Goal: Task Accomplishment & Management: Manage account settings

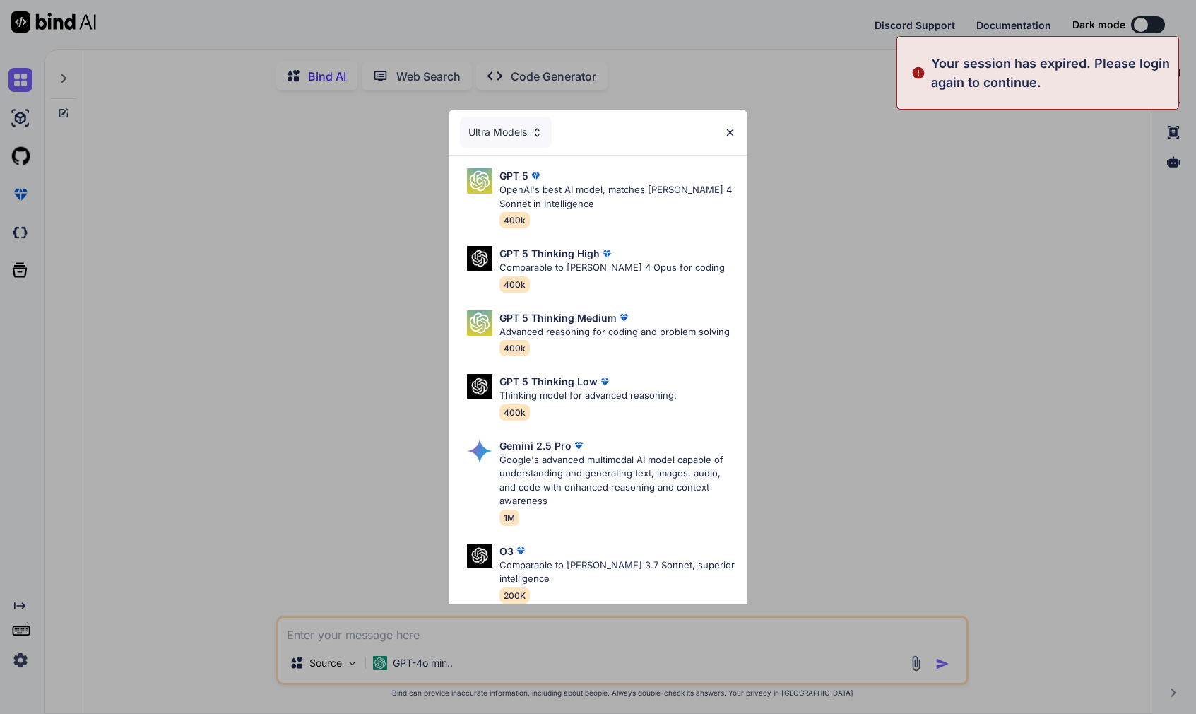
type textarea "x"
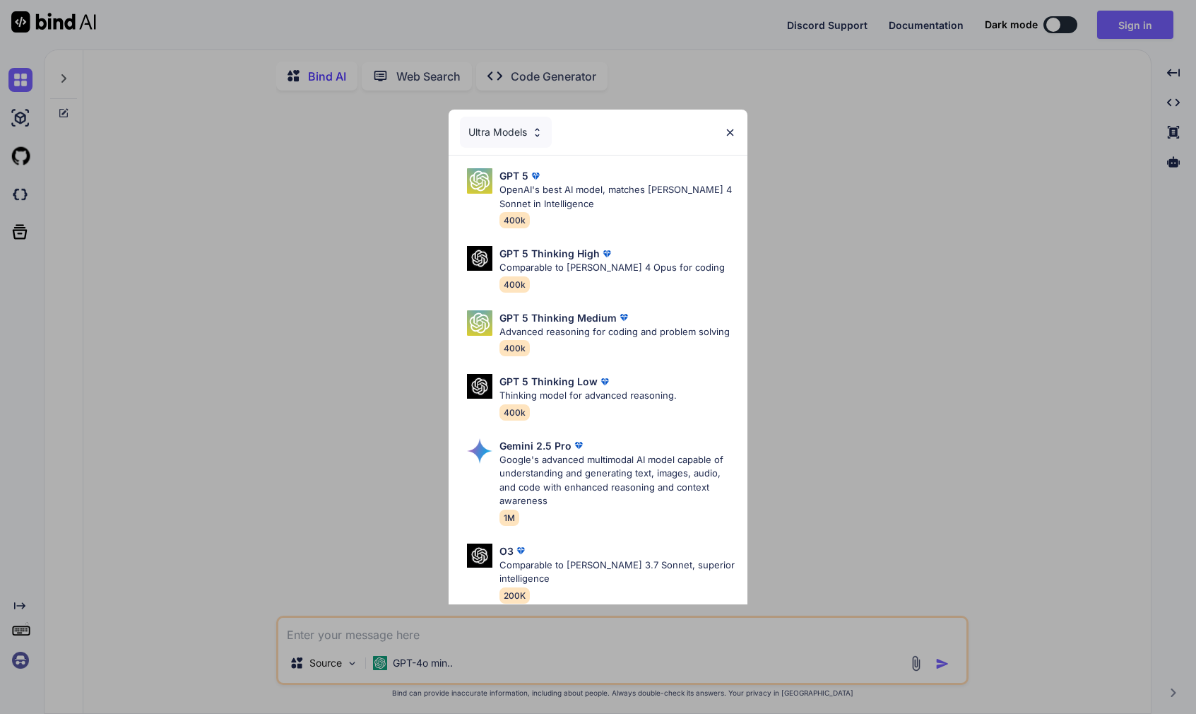
click at [733, 135] on img at bounding box center [730, 133] width 12 height 12
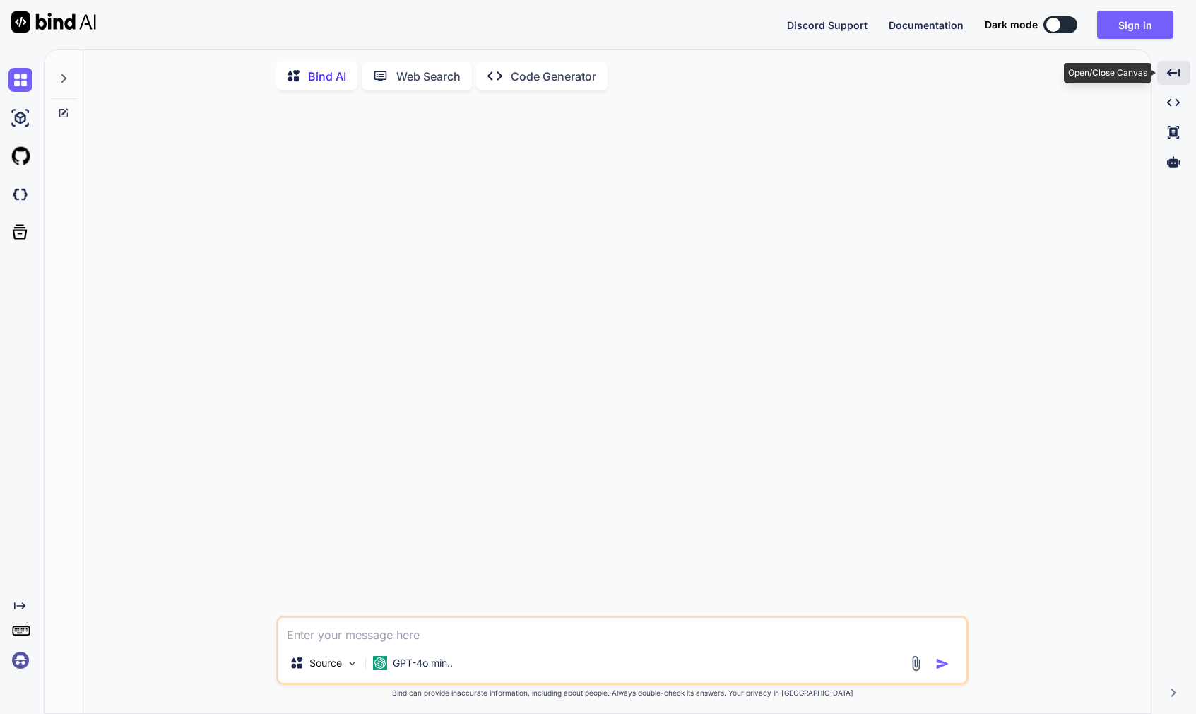
click at [1181, 77] on div "Created with Pixso." at bounding box center [1174, 73] width 33 height 24
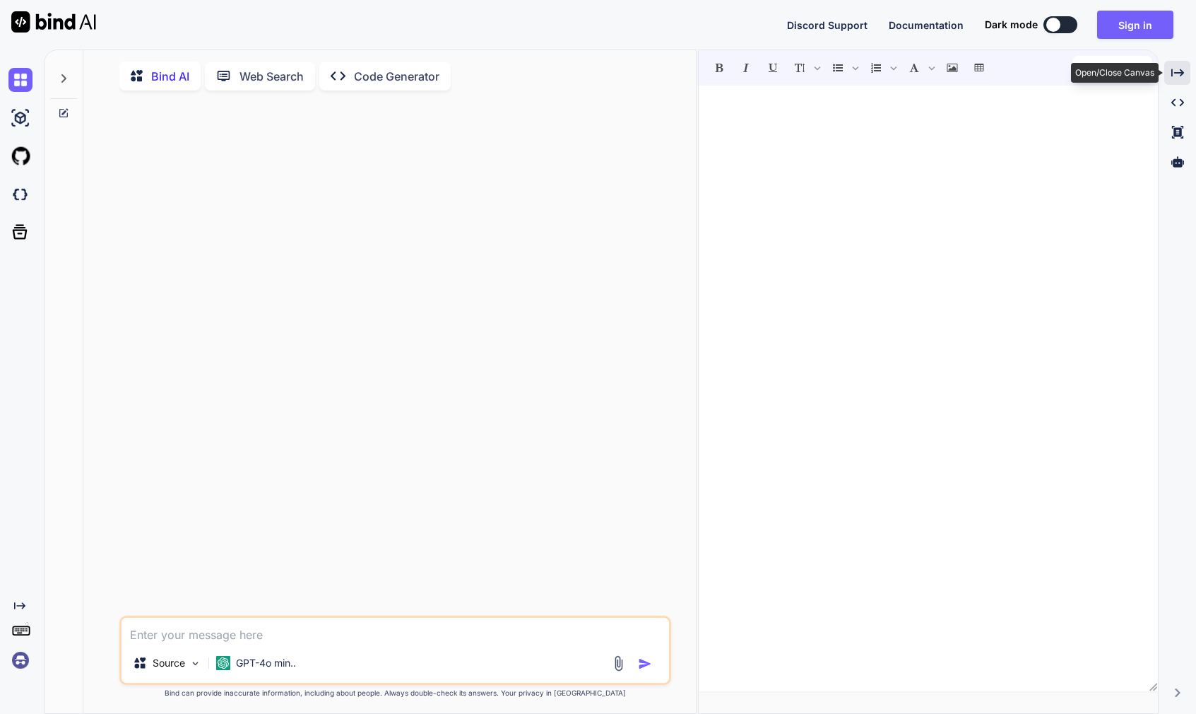
click at [1175, 77] on icon "Created with Pixso." at bounding box center [1178, 72] width 13 height 13
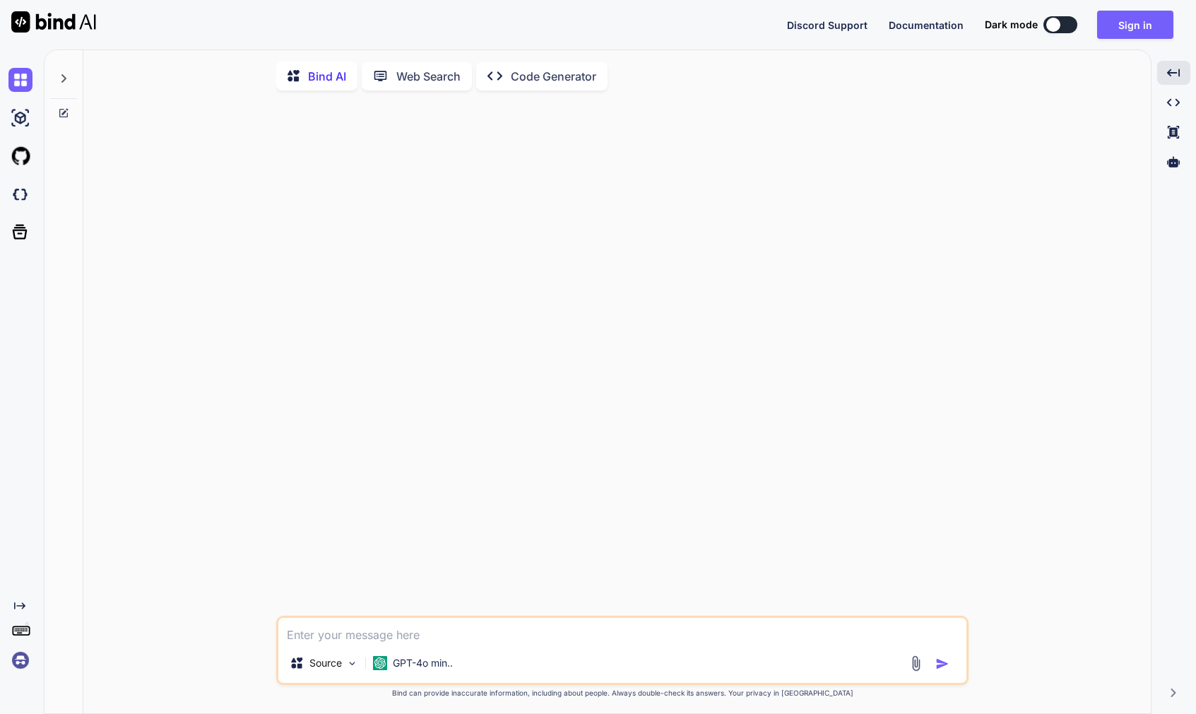
click at [71, 80] on div at bounding box center [63, 74] width 27 height 49
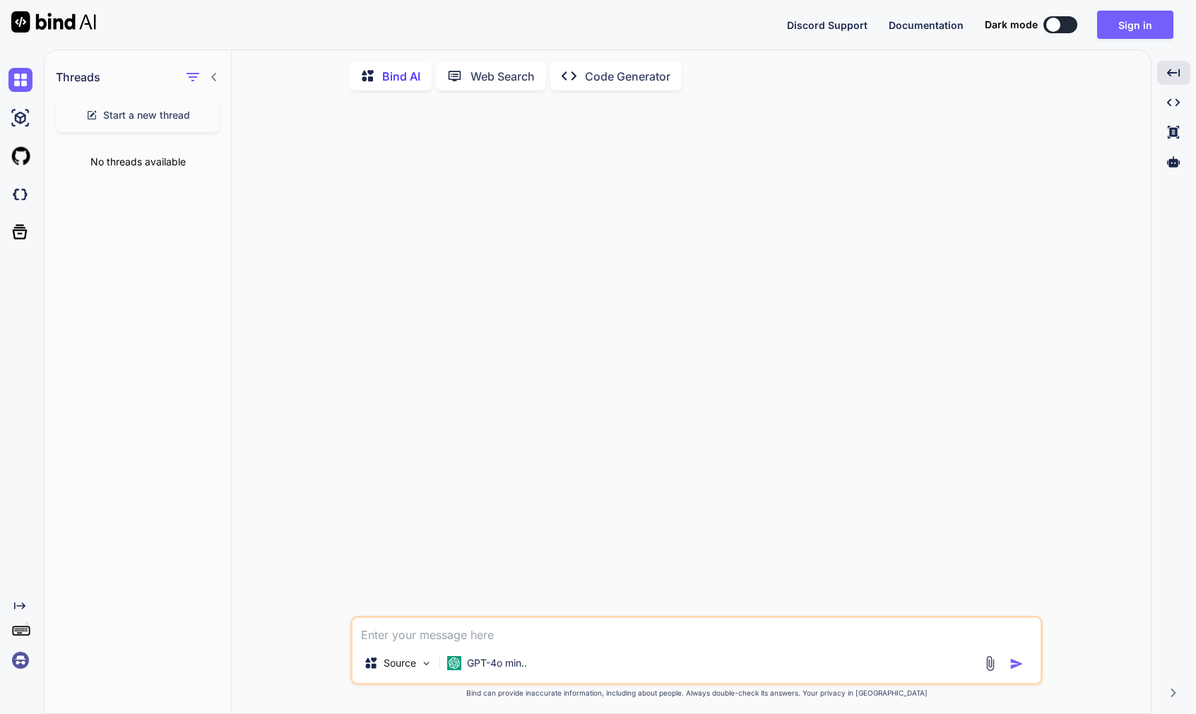
click at [214, 81] on icon at bounding box center [213, 76] width 11 height 11
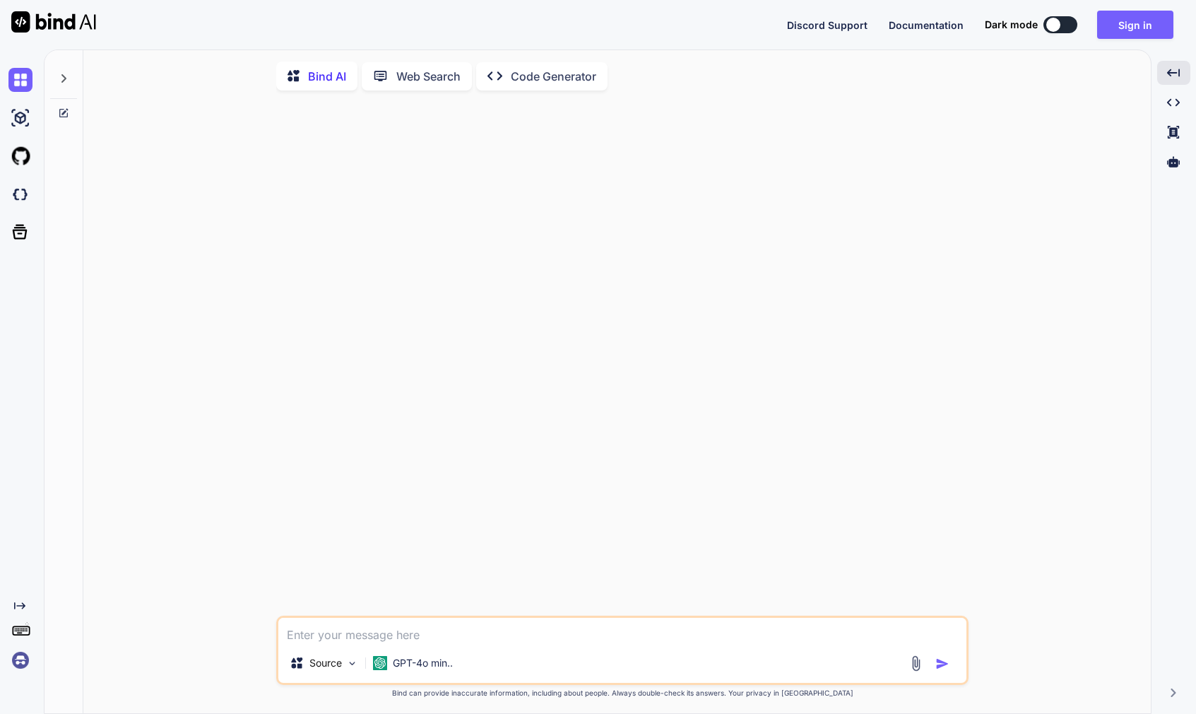
click at [24, 606] on icon at bounding box center [19, 605] width 11 height 7
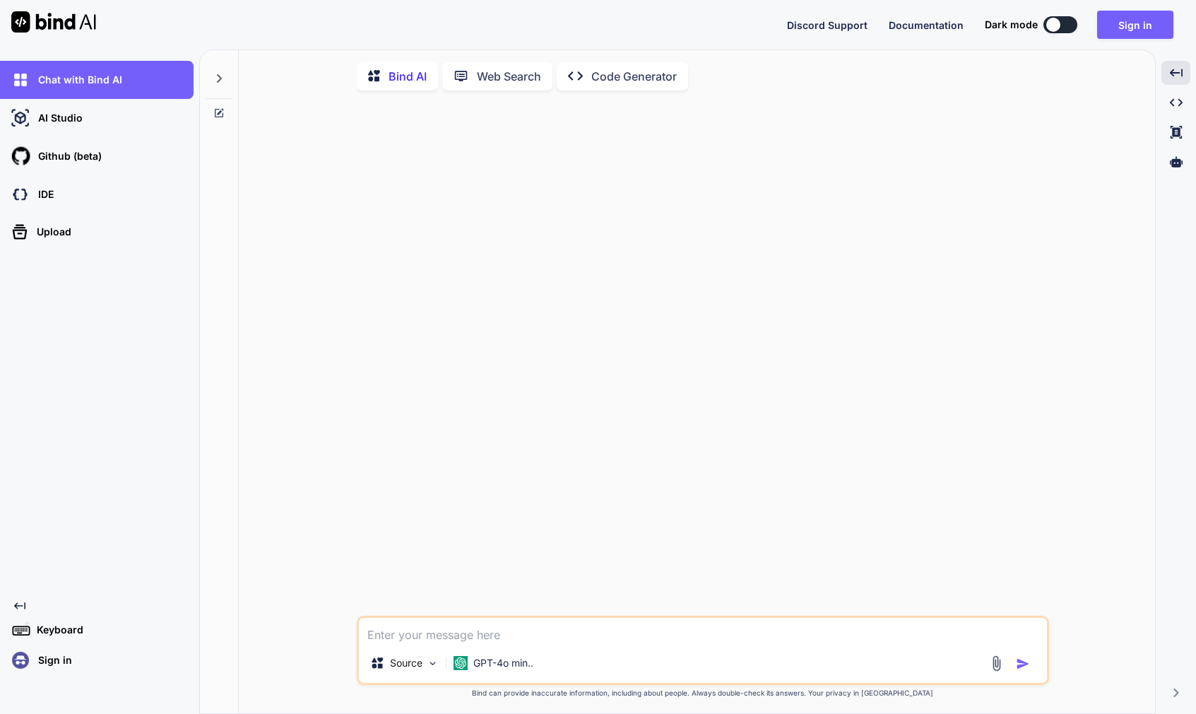
click at [52, 662] on p "Sign in" at bounding box center [53, 660] width 40 height 14
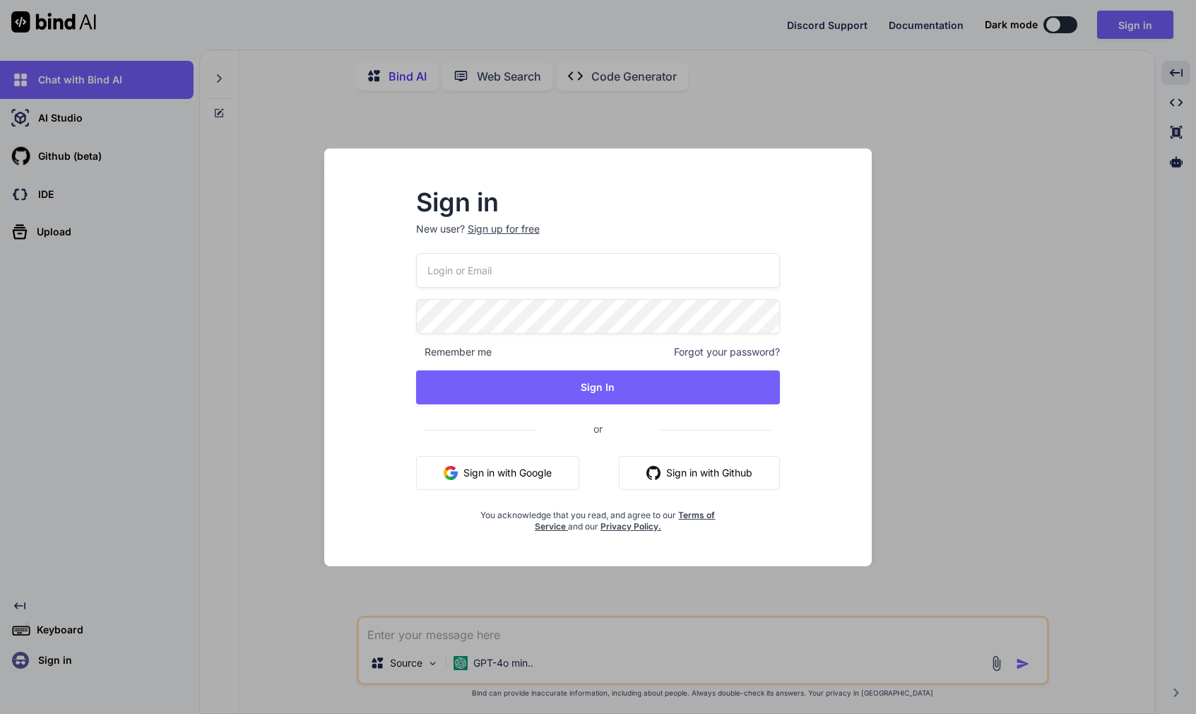
type input "[PERSON_NAME][EMAIL_ADDRESS][DOMAIN_NAME]"
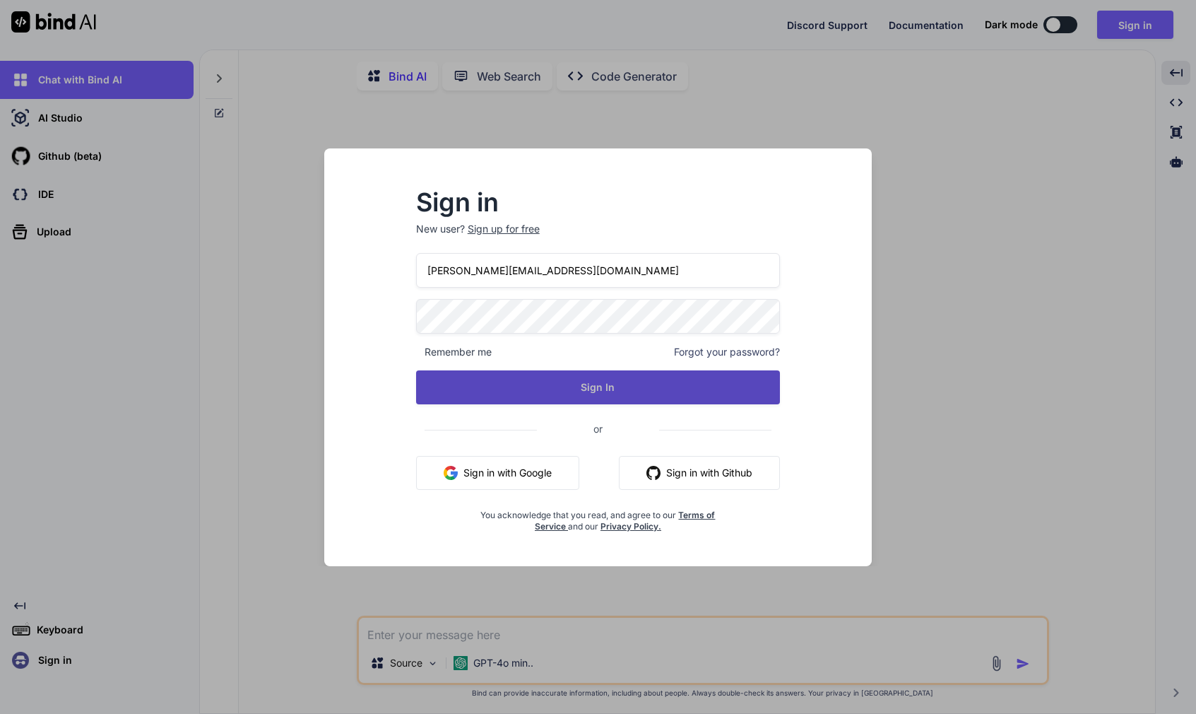
click at [565, 396] on button "Sign In" at bounding box center [598, 387] width 365 height 34
click at [590, 386] on button "Sign In" at bounding box center [598, 387] width 365 height 34
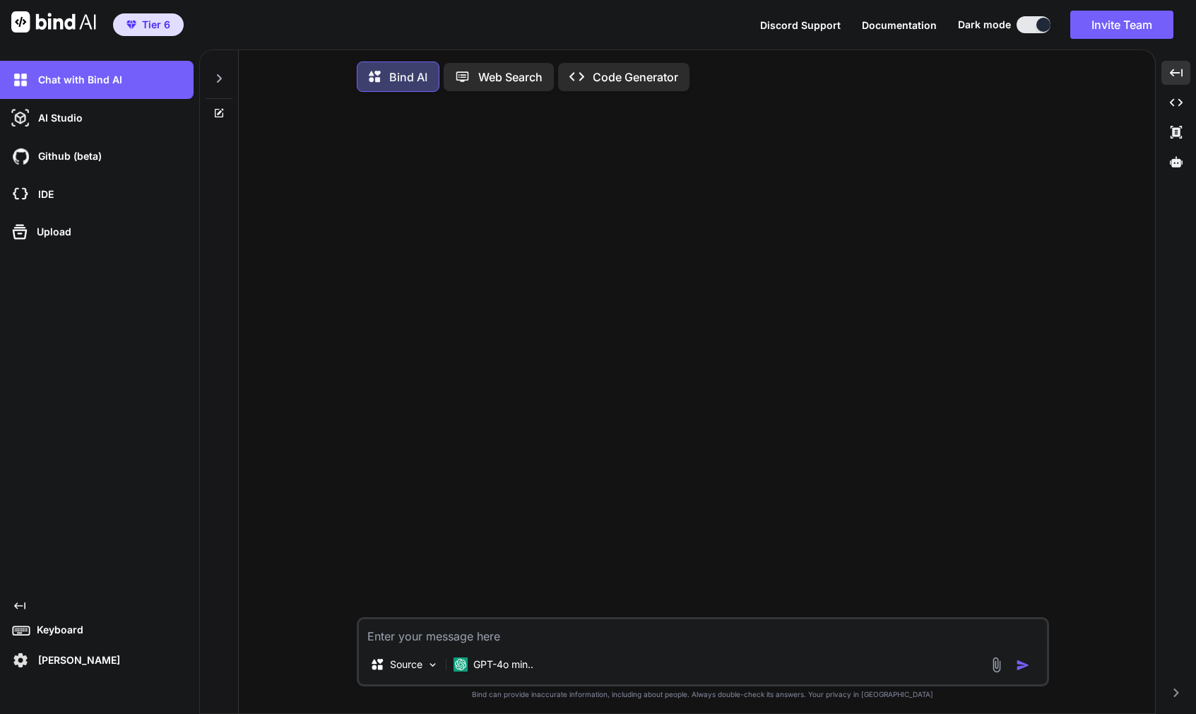
click at [158, 27] on span "Tier 6" at bounding box center [156, 25] width 28 height 14
click at [23, 658] on img at bounding box center [20, 660] width 24 height 24
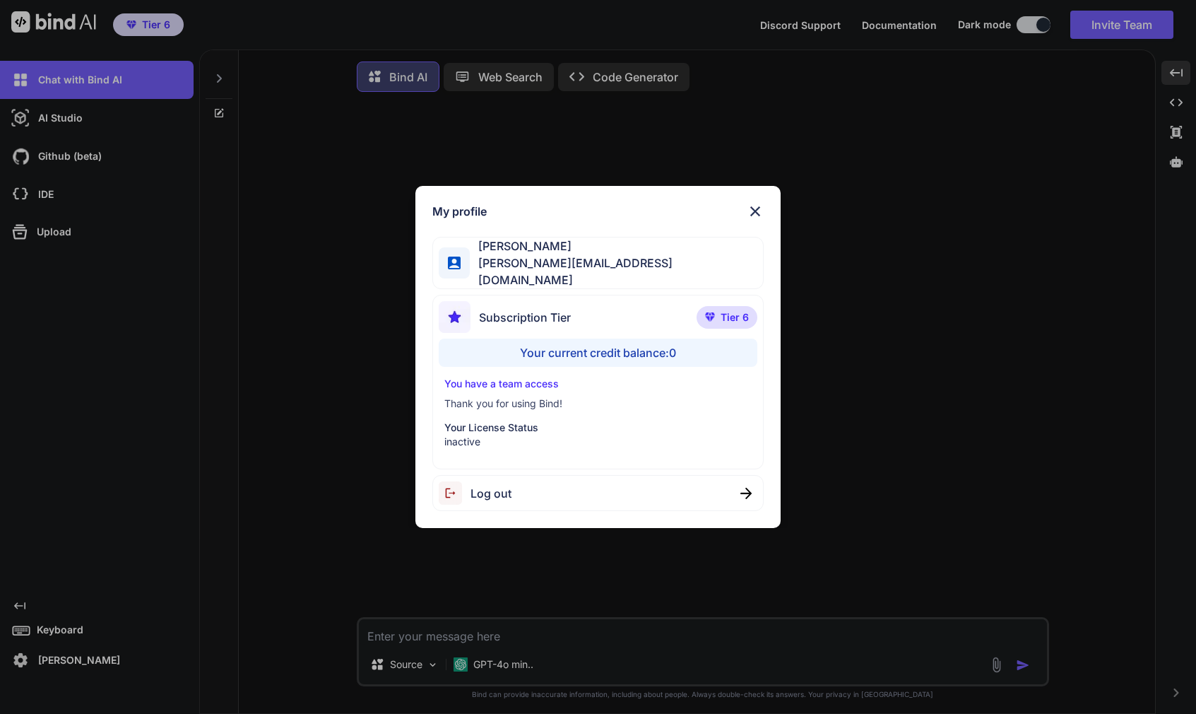
click at [722, 316] on span "Tier 6" at bounding box center [735, 317] width 28 height 14
click at [759, 215] on img at bounding box center [755, 211] width 17 height 17
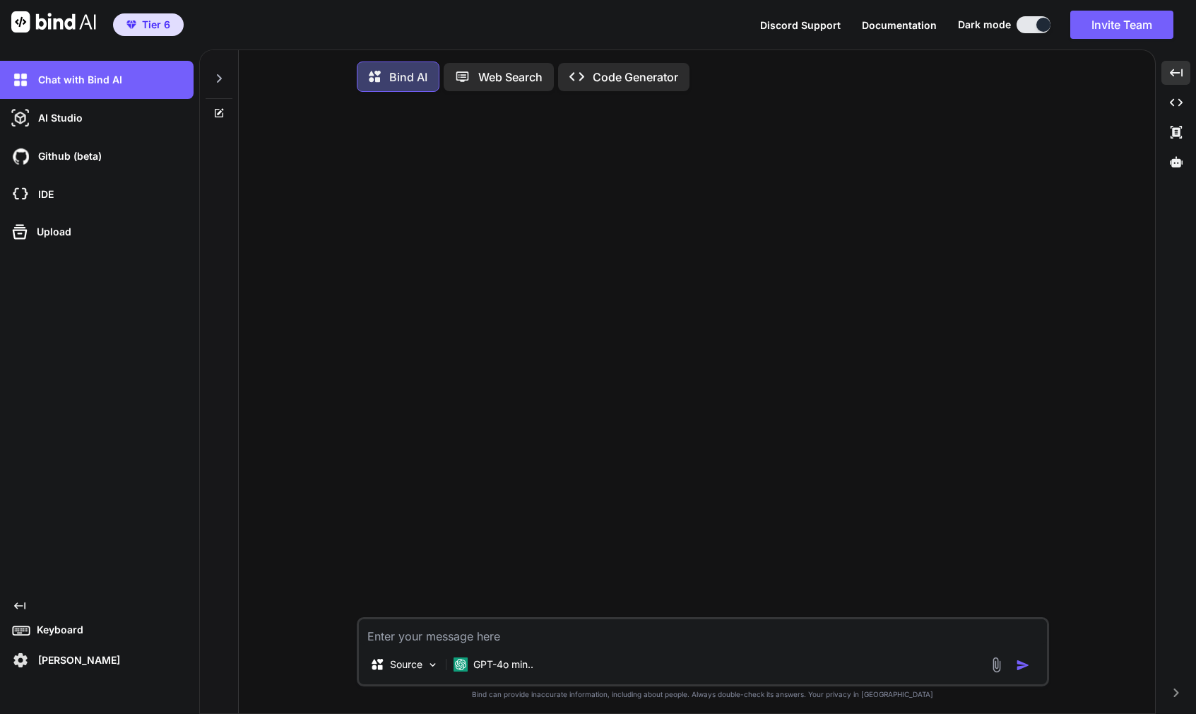
type textarea "x"
click at [139, 22] on span "Tier 6" at bounding box center [148, 25] width 55 height 14
click at [152, 26] on span "Tier 6" at bounding box center [156, 25] width 28 height 14
click at [57, 660] on p "[PERSON_NAME]" at bounding box center [77, 660] width 88 height 14
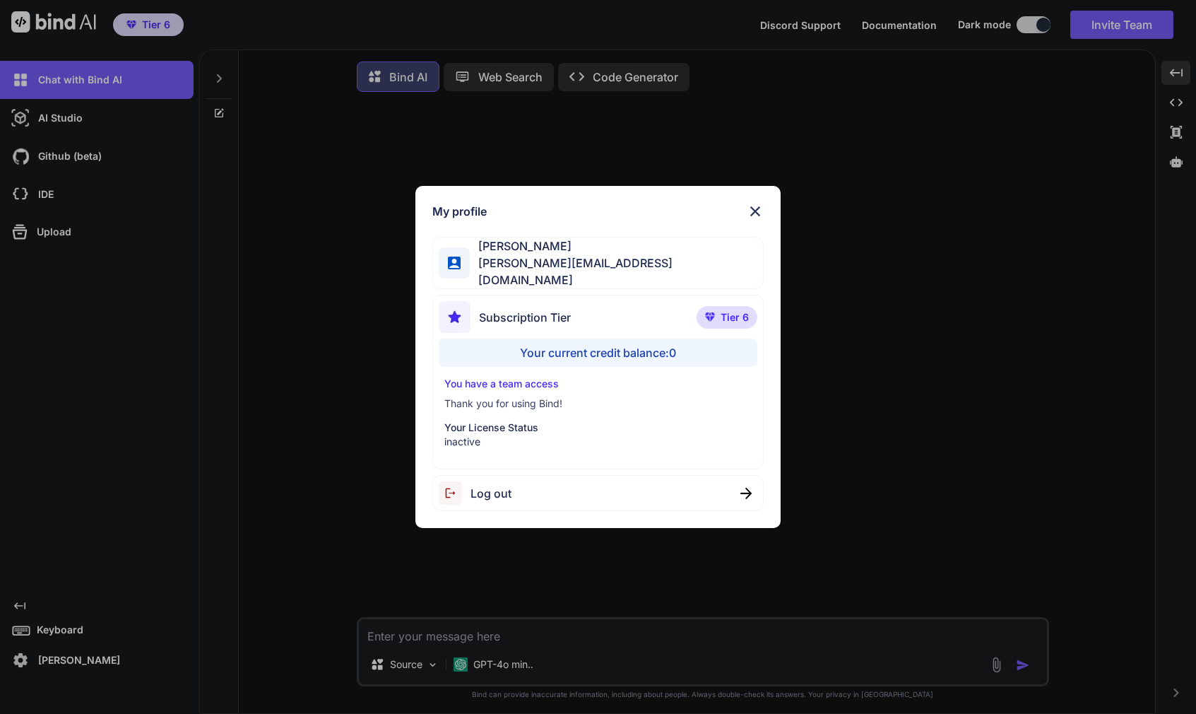
click at [753, 207] on img at bounding box center [755, 211] width 17 height 17
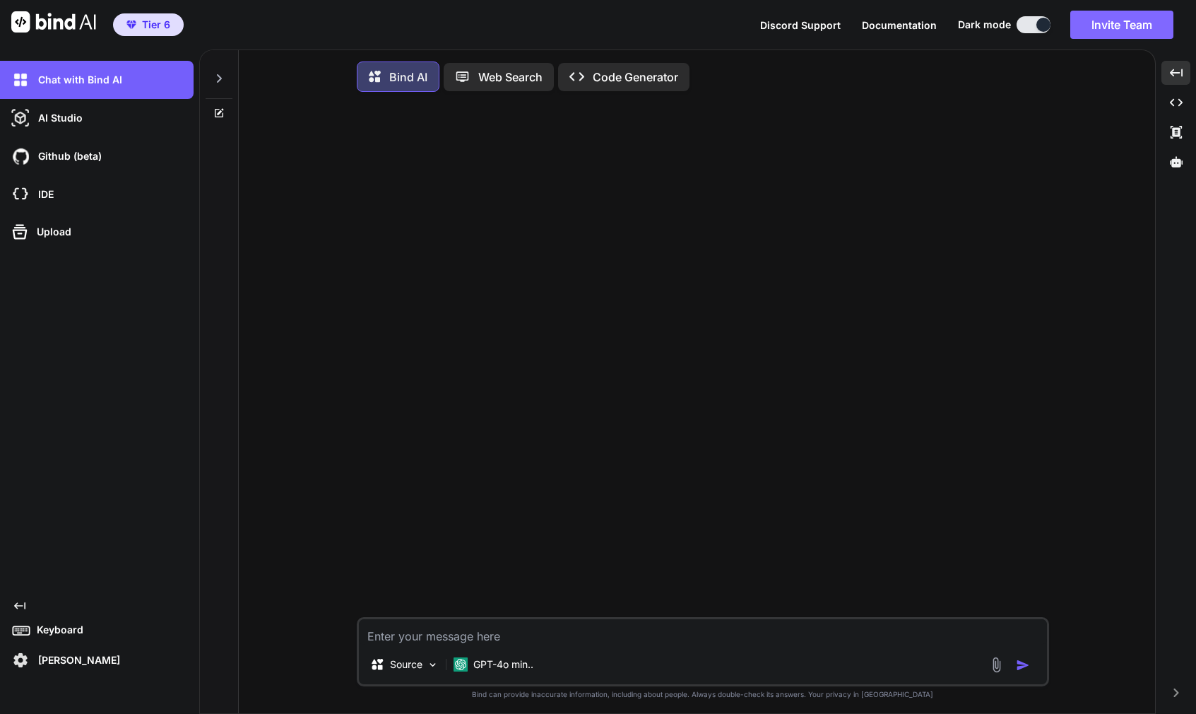
click at [1122, 27] on button "Invite Team" at bounding box center [1122, 25] width 103 height 28
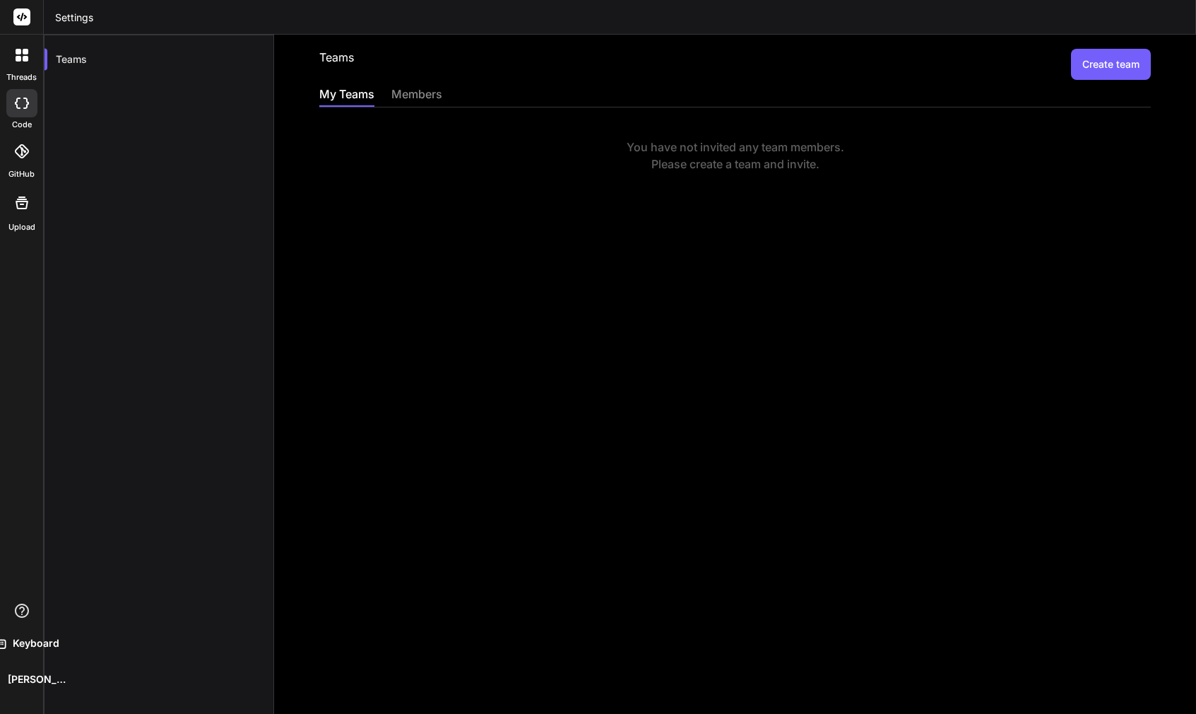
click at [423, 86] on div "members" at bounding box center [417, 96] width 51 height 20
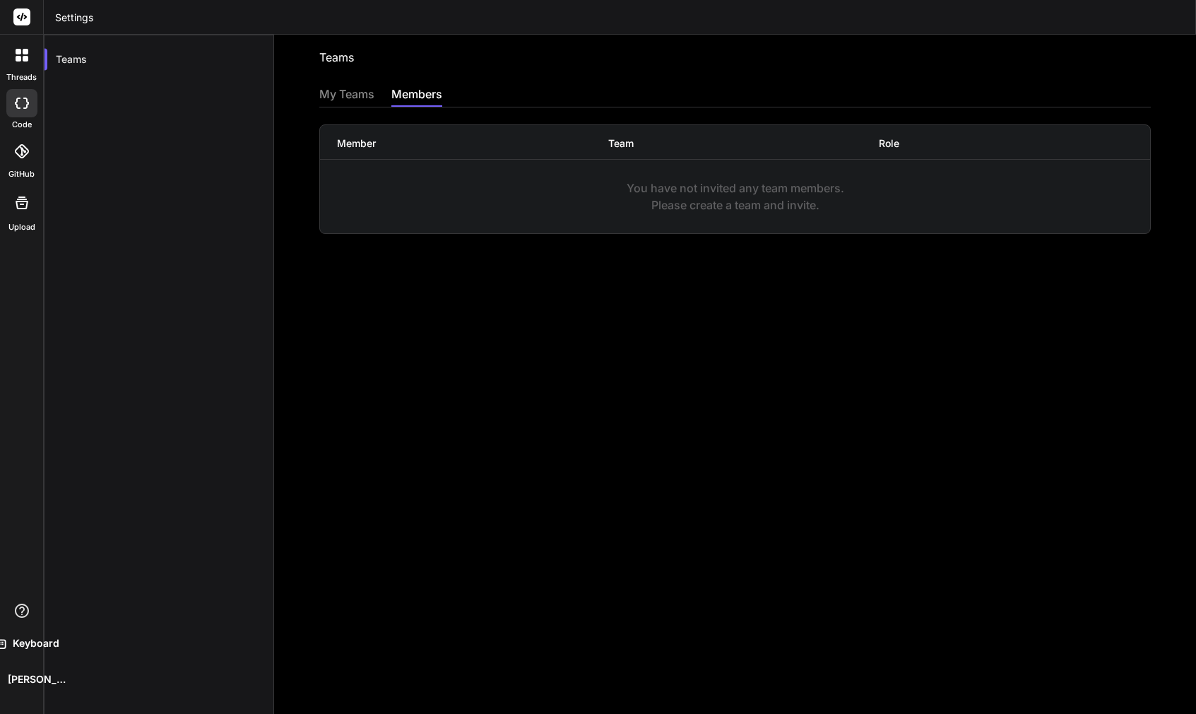
click at [363, 90] on div "My Teams" at bounding box center [346, 96] width 55 height 20
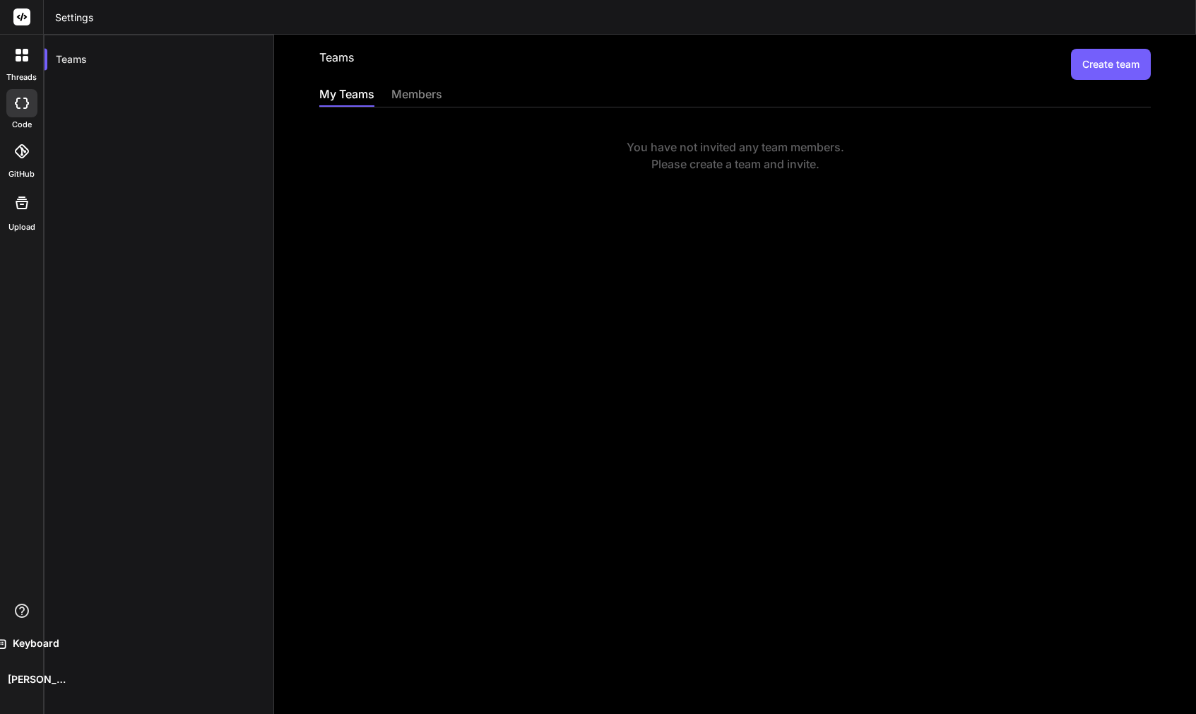
click at [12, 58] on div at bounding box center [22, 55] width 30 height 30
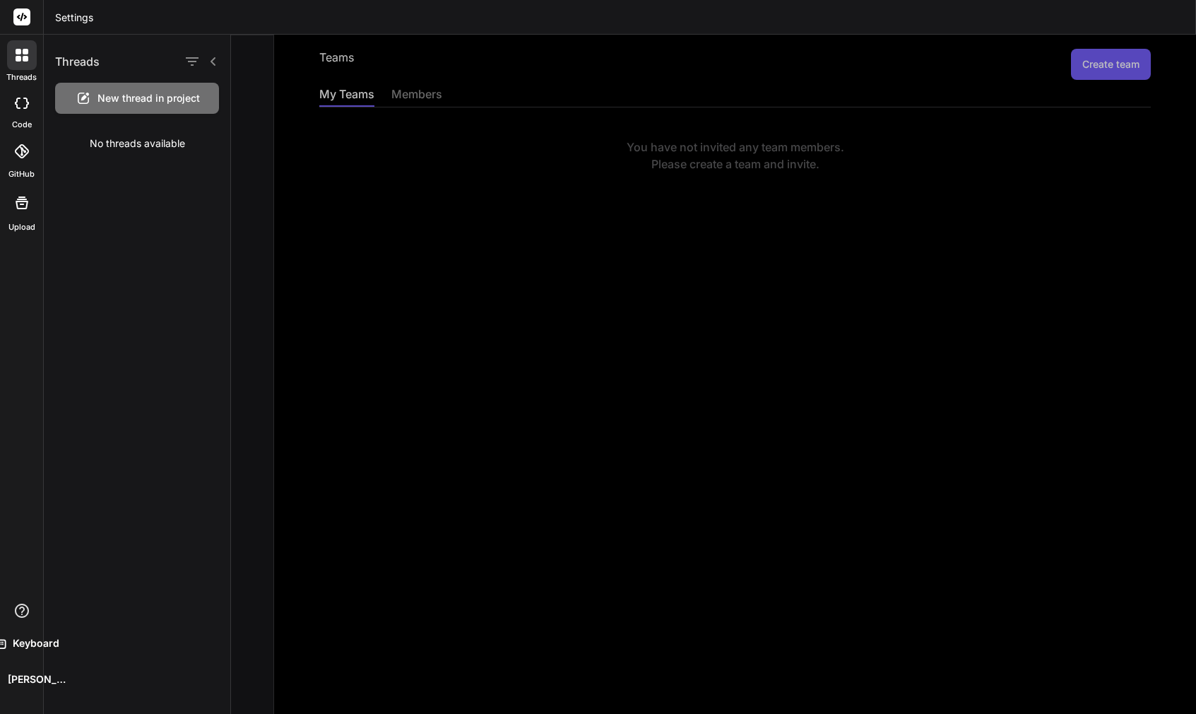
click at [216, 58] on icon at bounding box center [213, 61] width 11 height 11
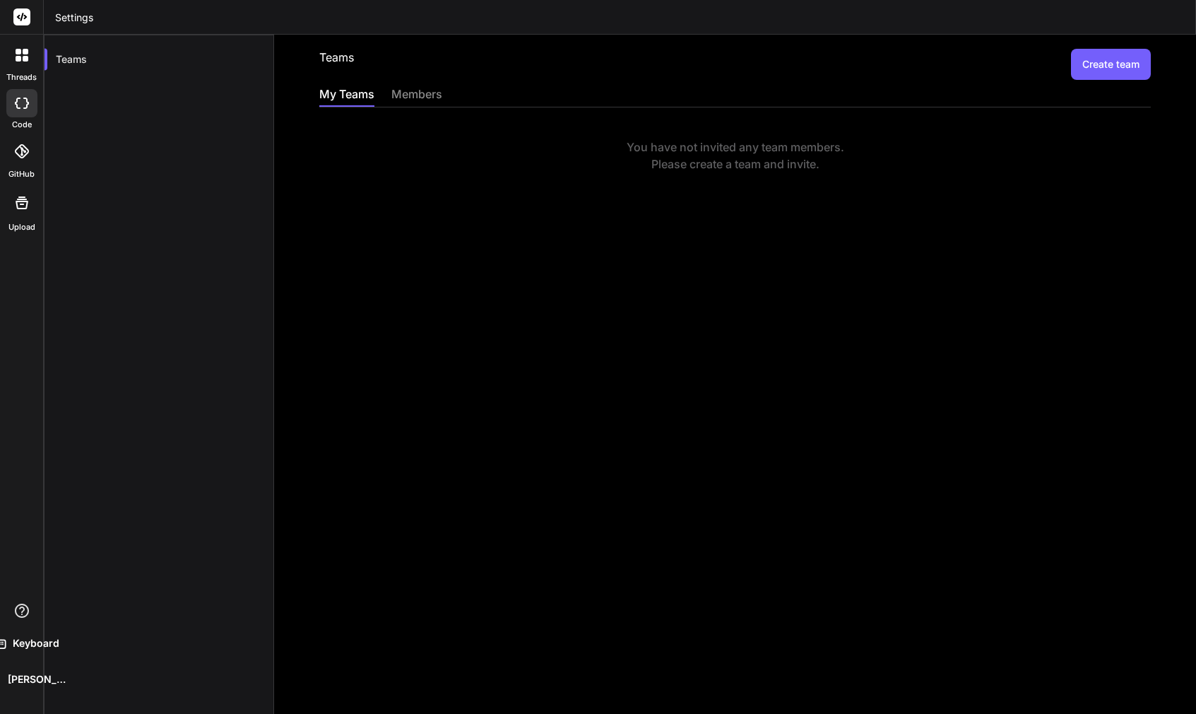
click at [22, 161] on div at bounding box center [21, 151] width 31 height 31
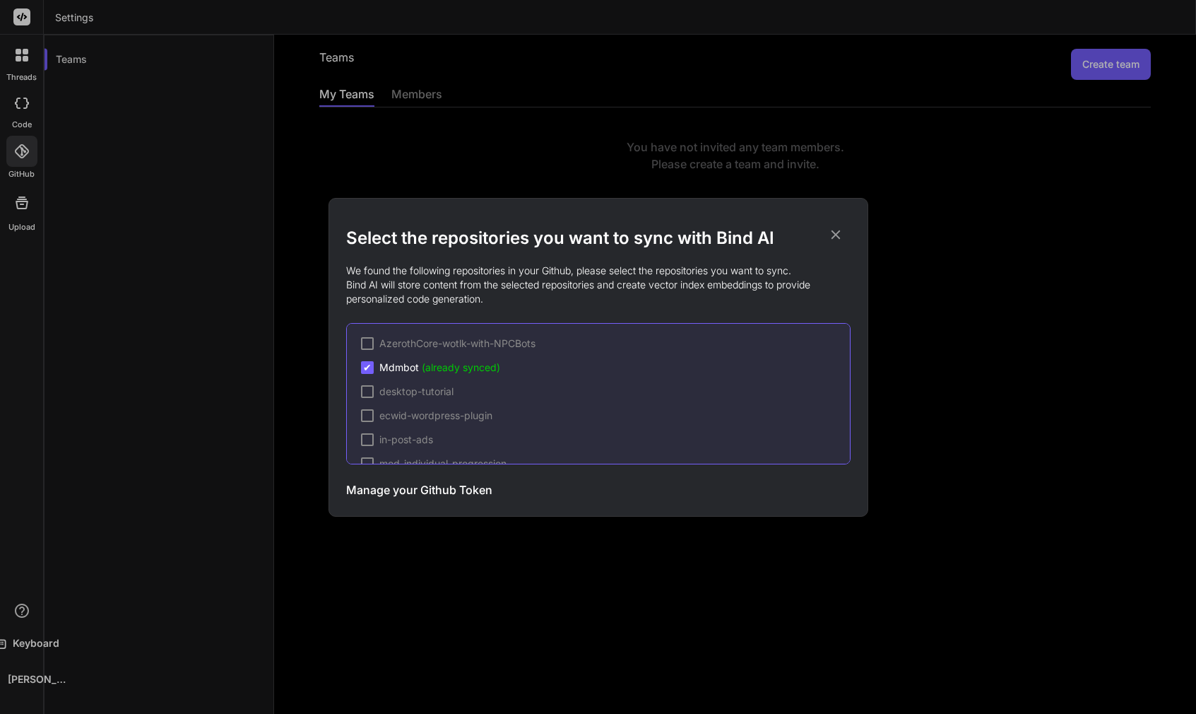
click at [834, 233] on icon at bounding box center [835, 234] width 9 height 9
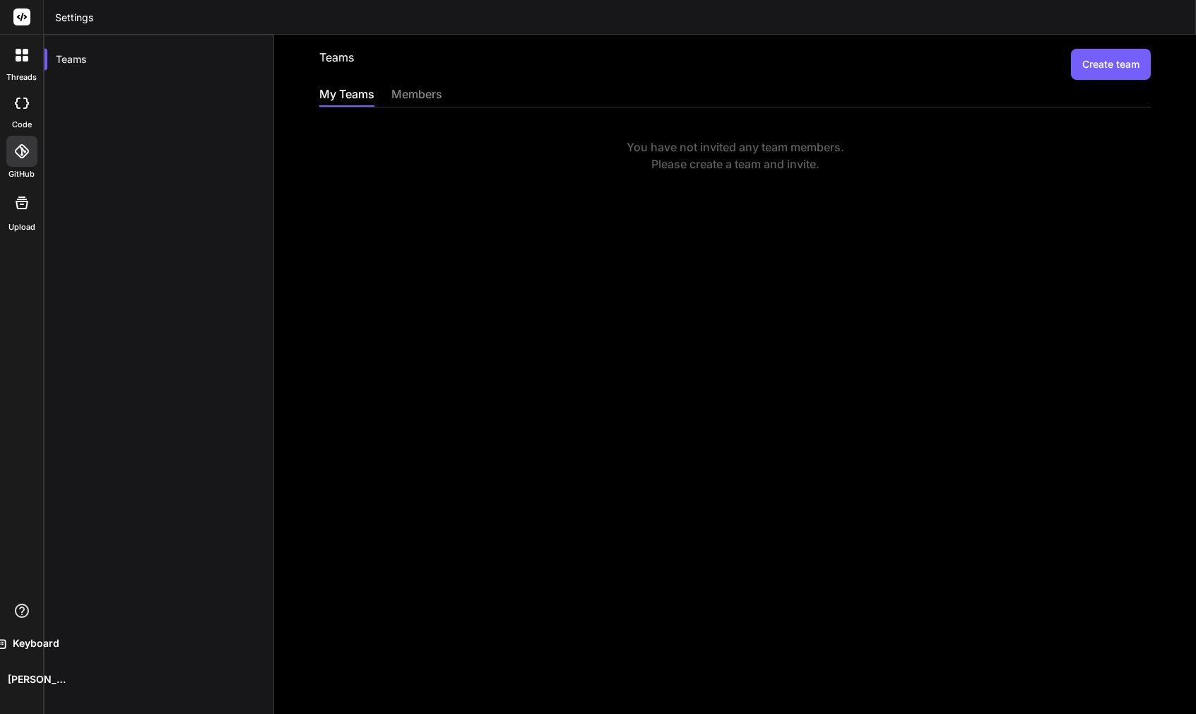
click at [21, 64] on div at bounding box center [22, 55] width 30 height 30
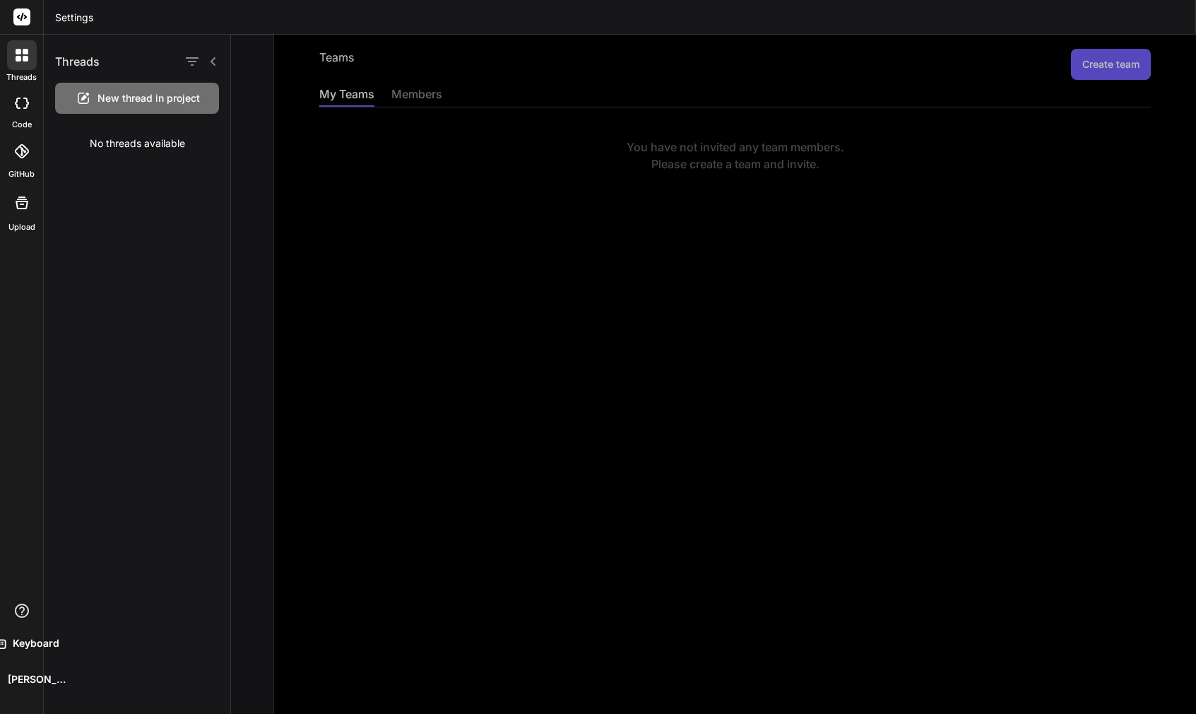
click at [21, 64] on div at bounding box center [22, 55] width 30 height 30
click at [23, 14] on icon at bounding box center [22, 17] width 11 height 8
click at [23, 683] on p "[PERSON_NAME]" at bounding box center [34, 679] width 64 height 14
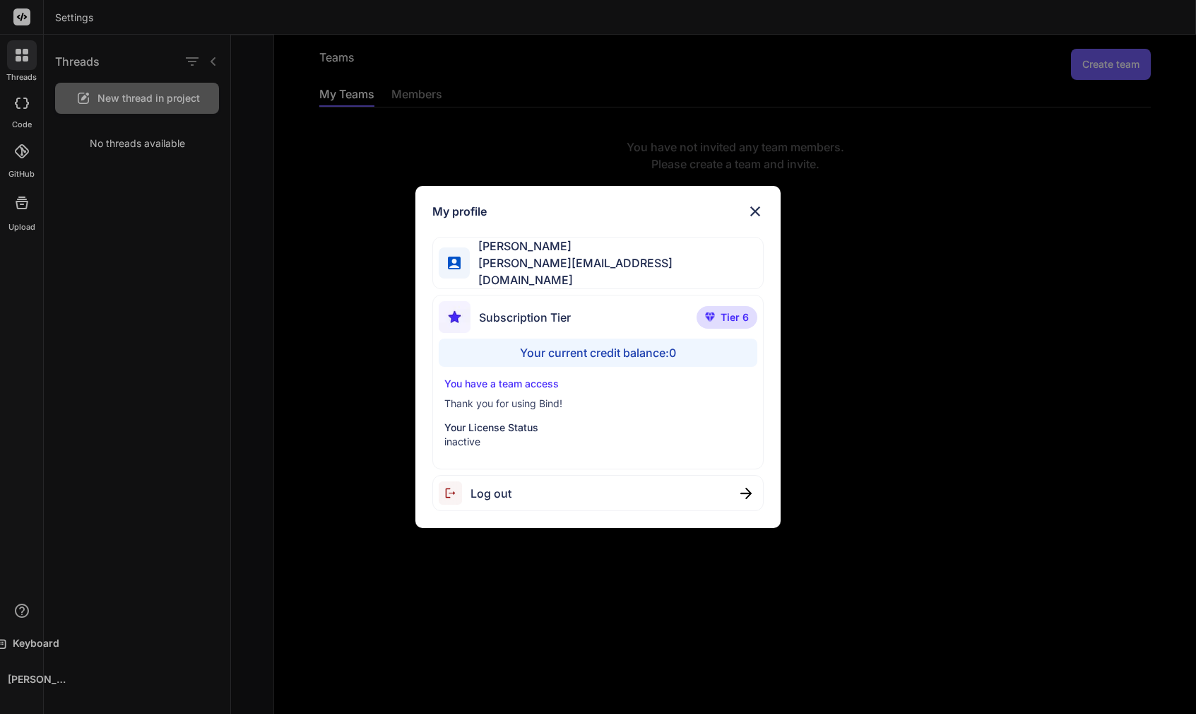
click at [572, 401] on p "Thank you for using Bind!" at bounding box center [598, 403] width 307 height 14
click at [757, 217] on img at bounding box center [755, 211] width 17 height 17
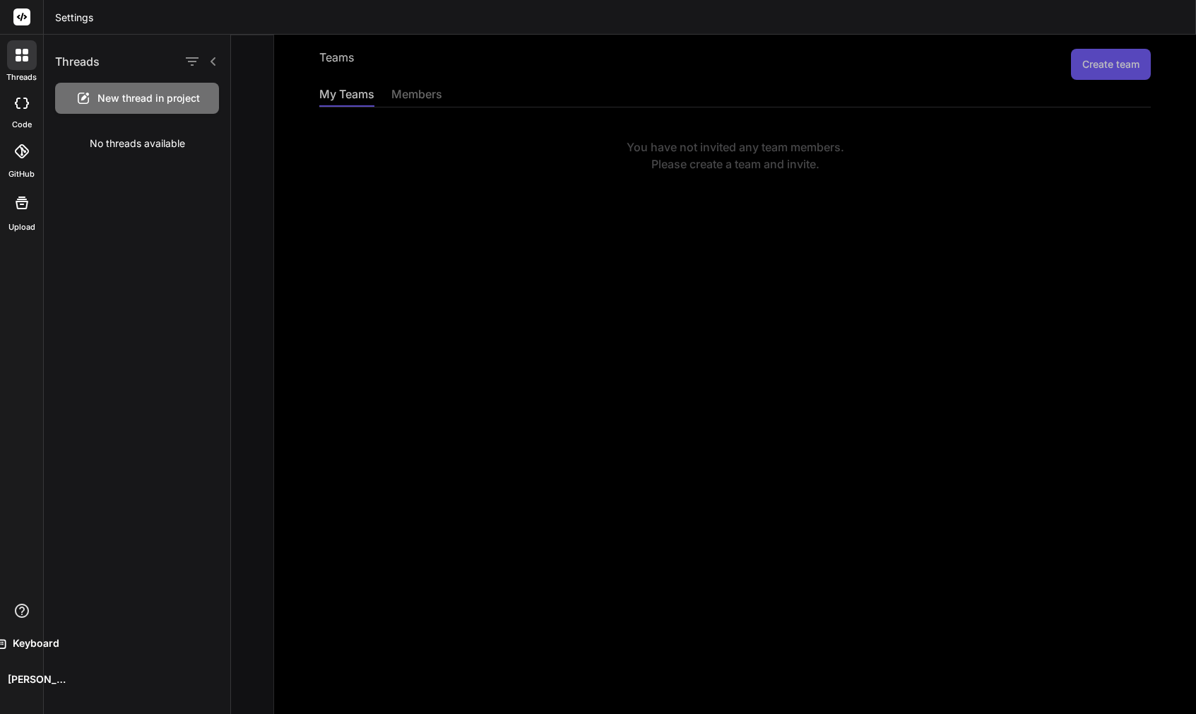
click at [419, 86] on div at bounding box center [713, 374] width 965 height 679
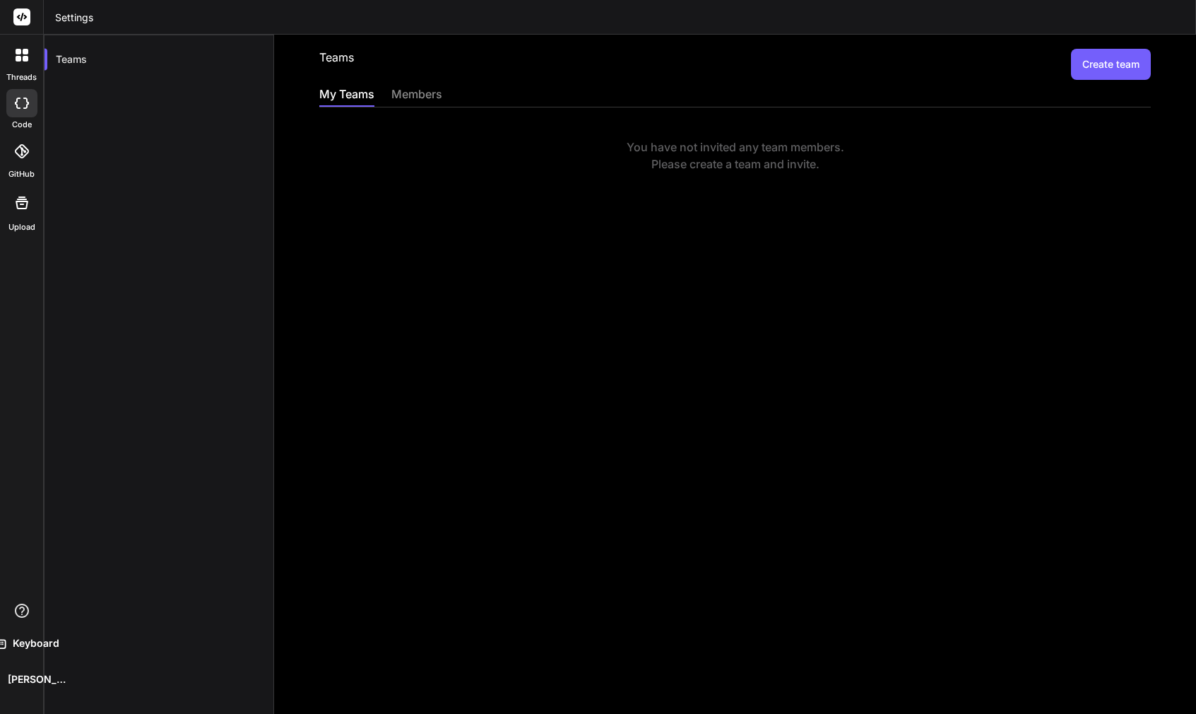
click at [418, 93] on div "members" at bounding box center [417, 96] width 51 height 20
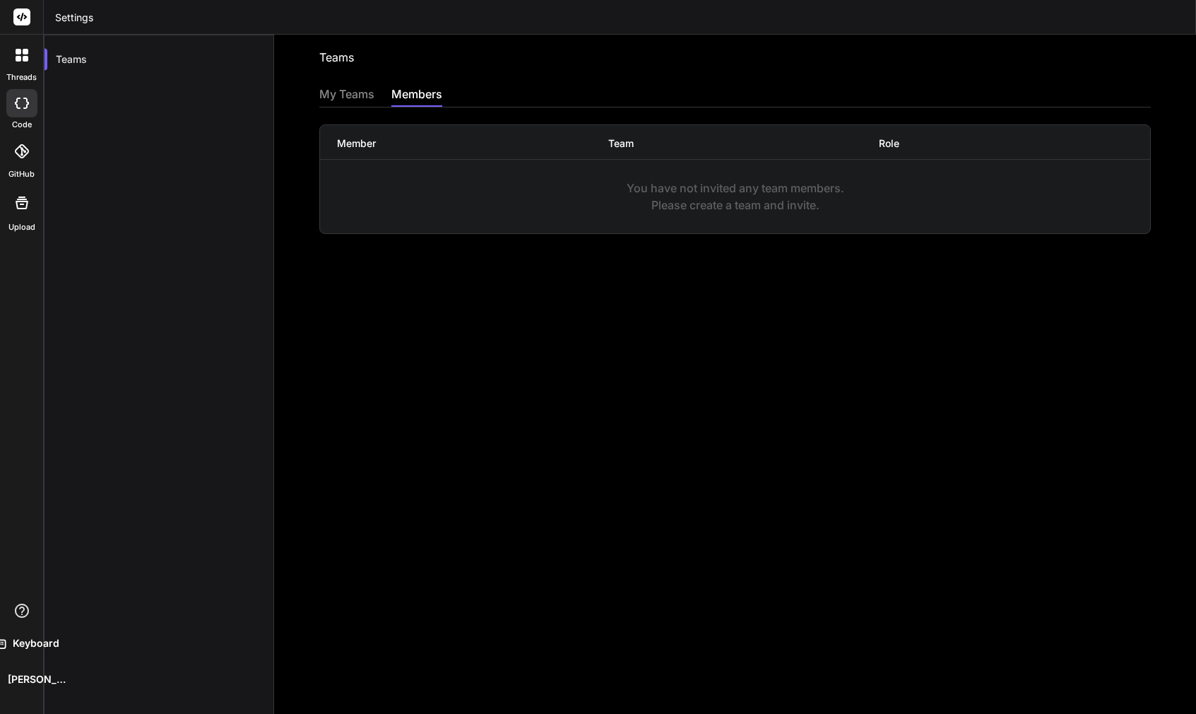
click at [29, 64] on div at bounding box center [22, 55] width 30 height 30
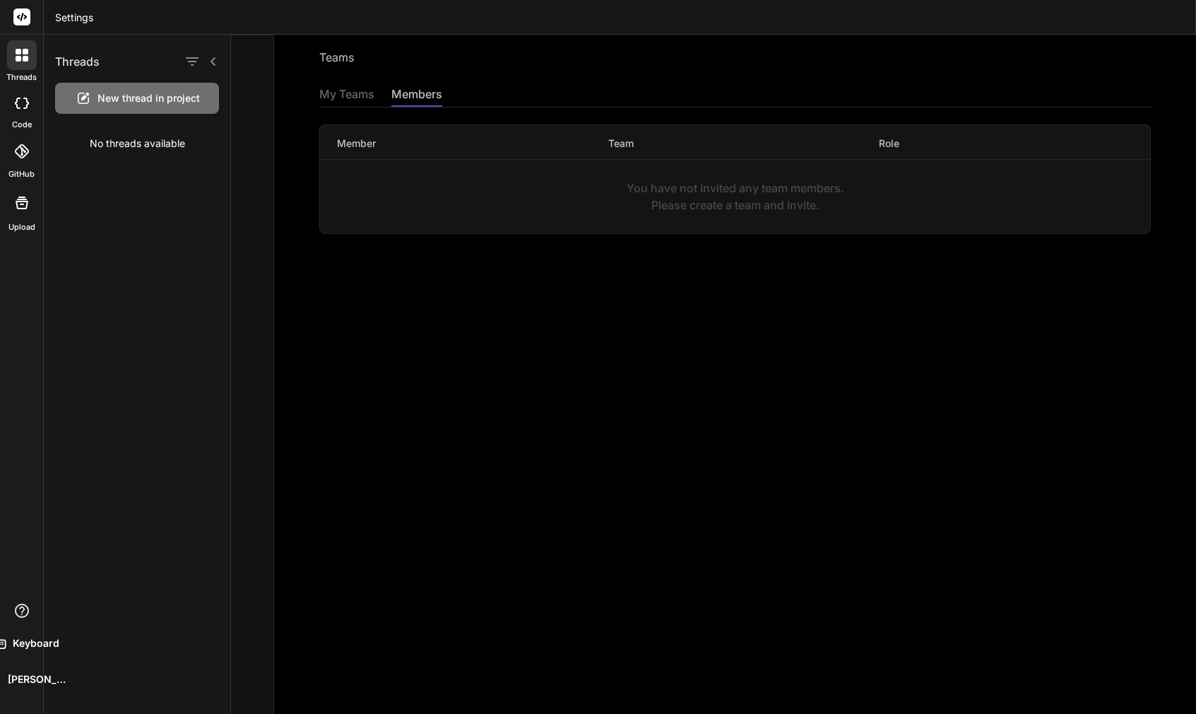
click at [23, 13] on icon at bounding box center [22, 17] width 11 height 8
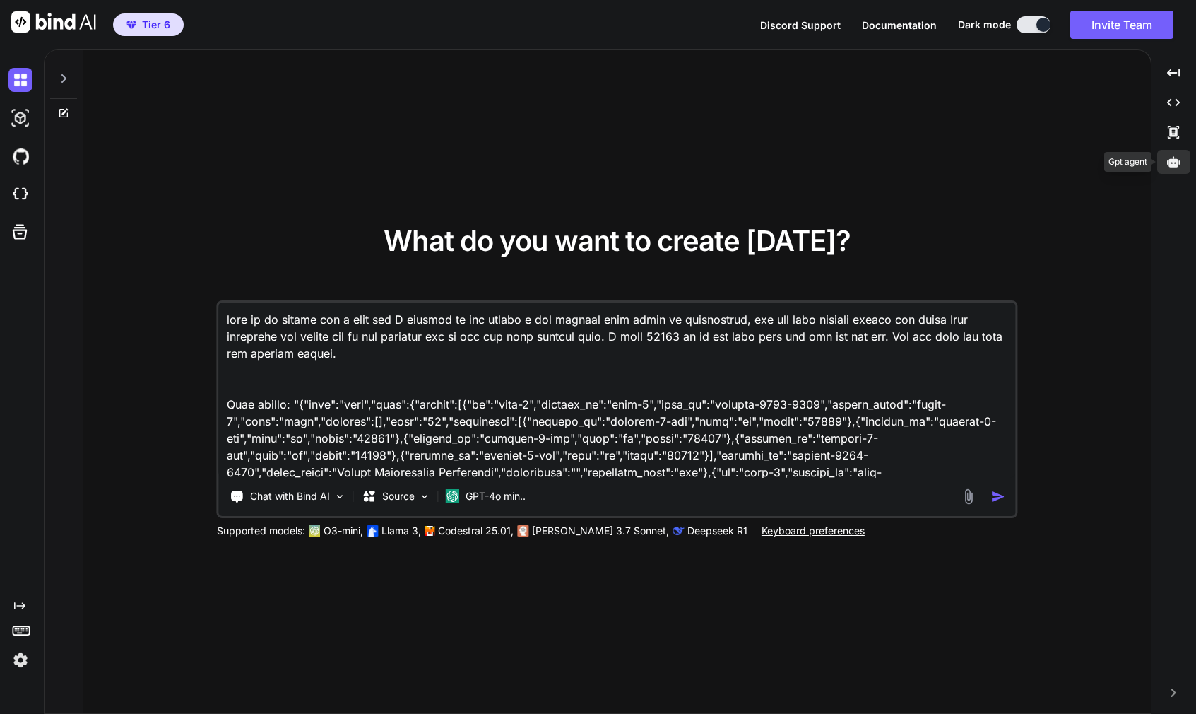
click at [1172, 158] on icon at bounding box center [1173, 161] width 13 height 13
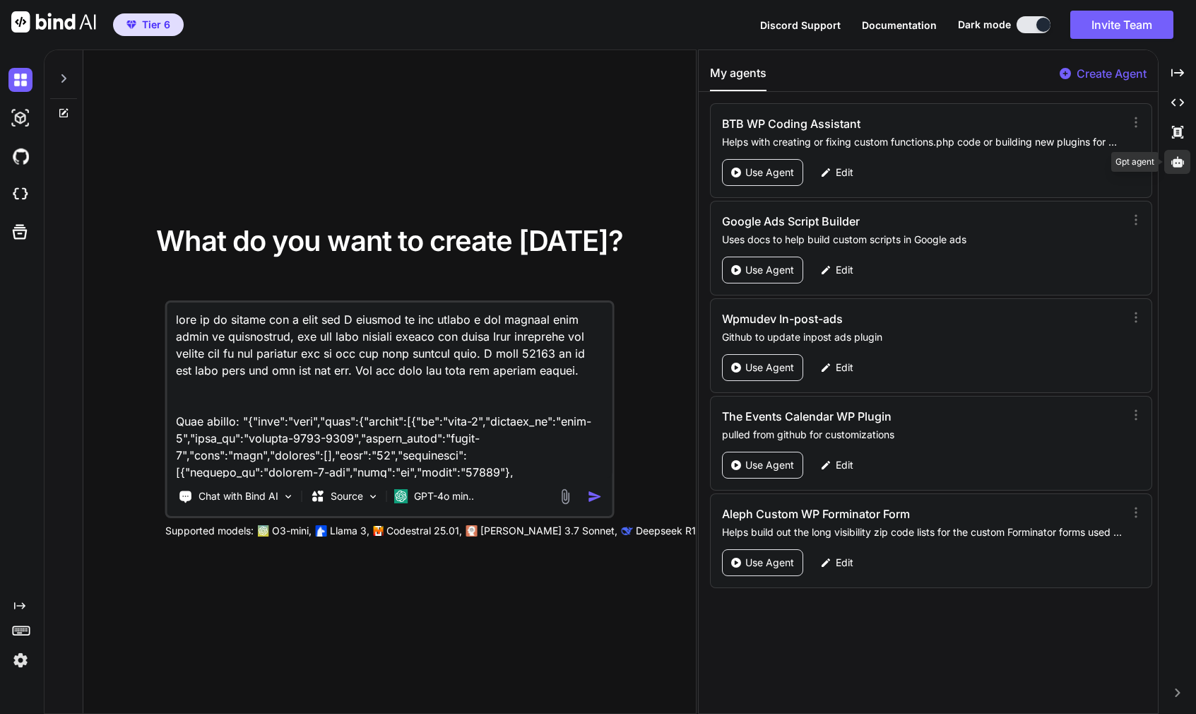
click at [1175, 160] on icon at bounding box center [1178, 161] width 13 height 11
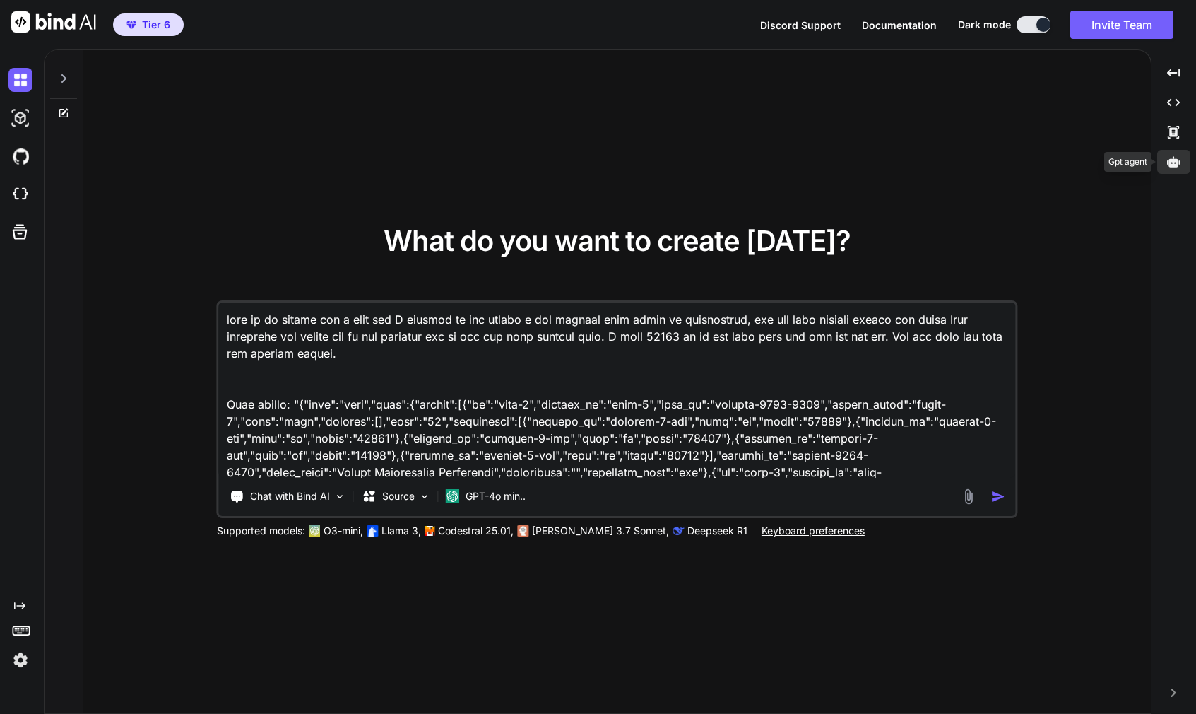
click at [1175, 160] on icon at bounding box center [1173, 161] width 13 height 11
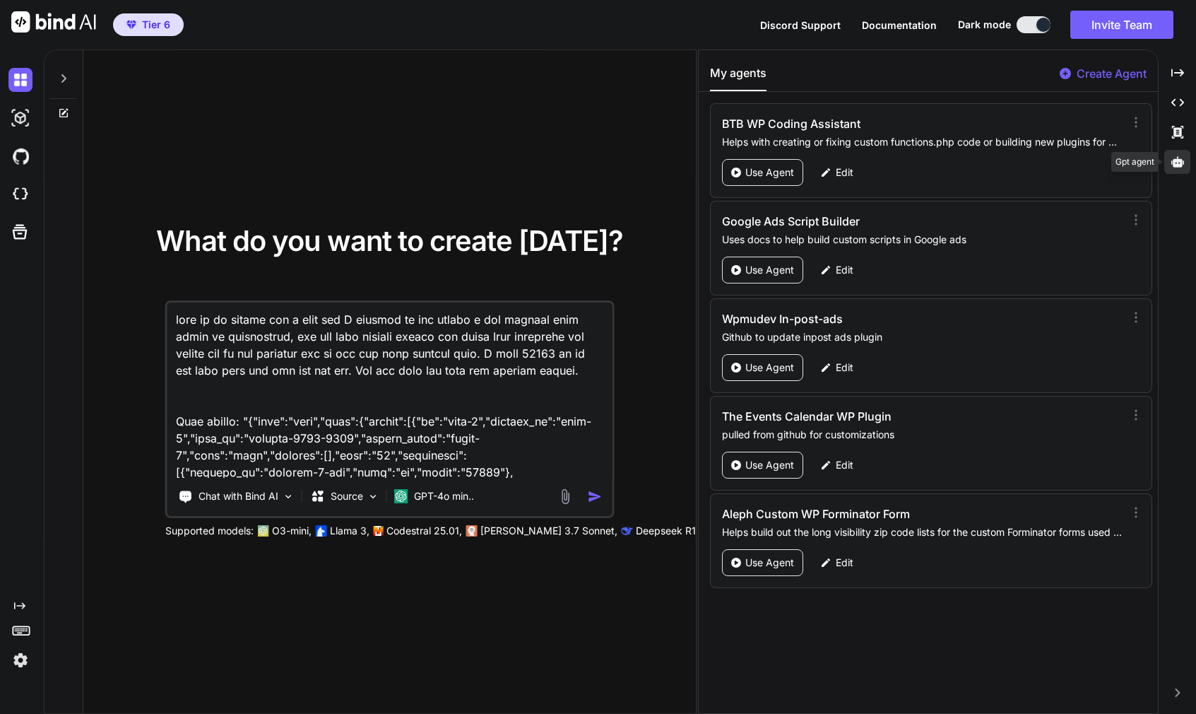
click at [1175, 159] on icon at bounding box center [1178, 161] width 13 height 11
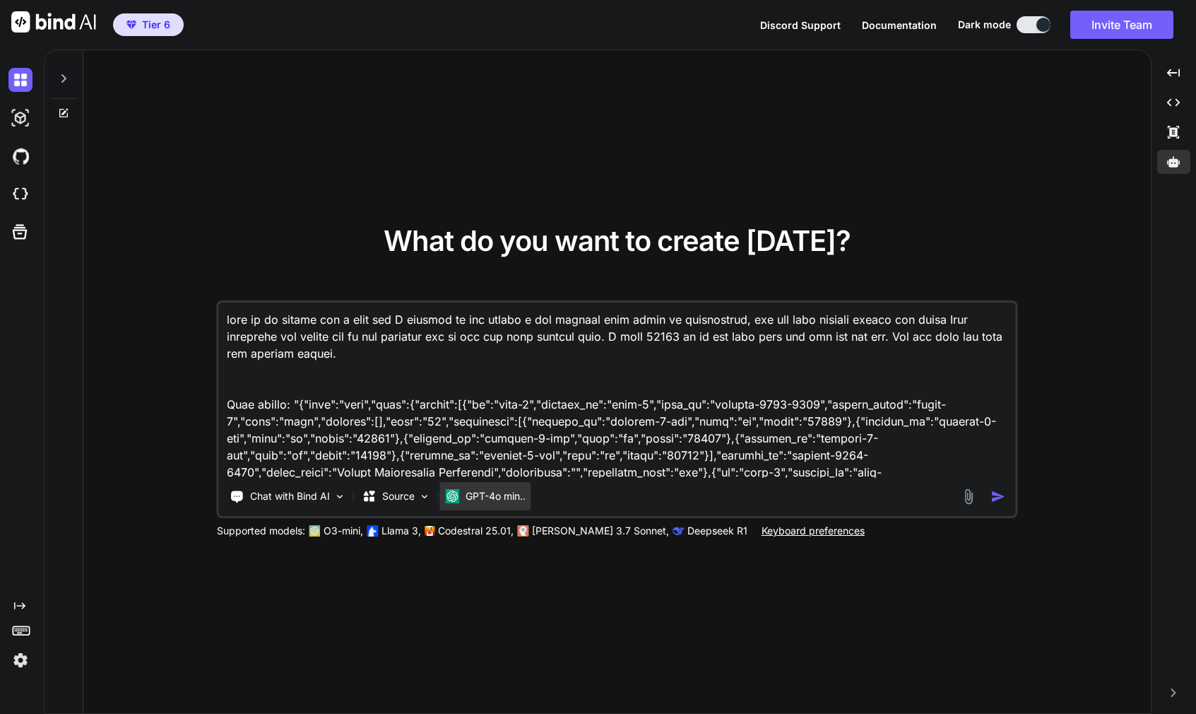
click at [473, 500] on p "GPT-4o min.." at bounding box center [496, 496] width 60 height 14
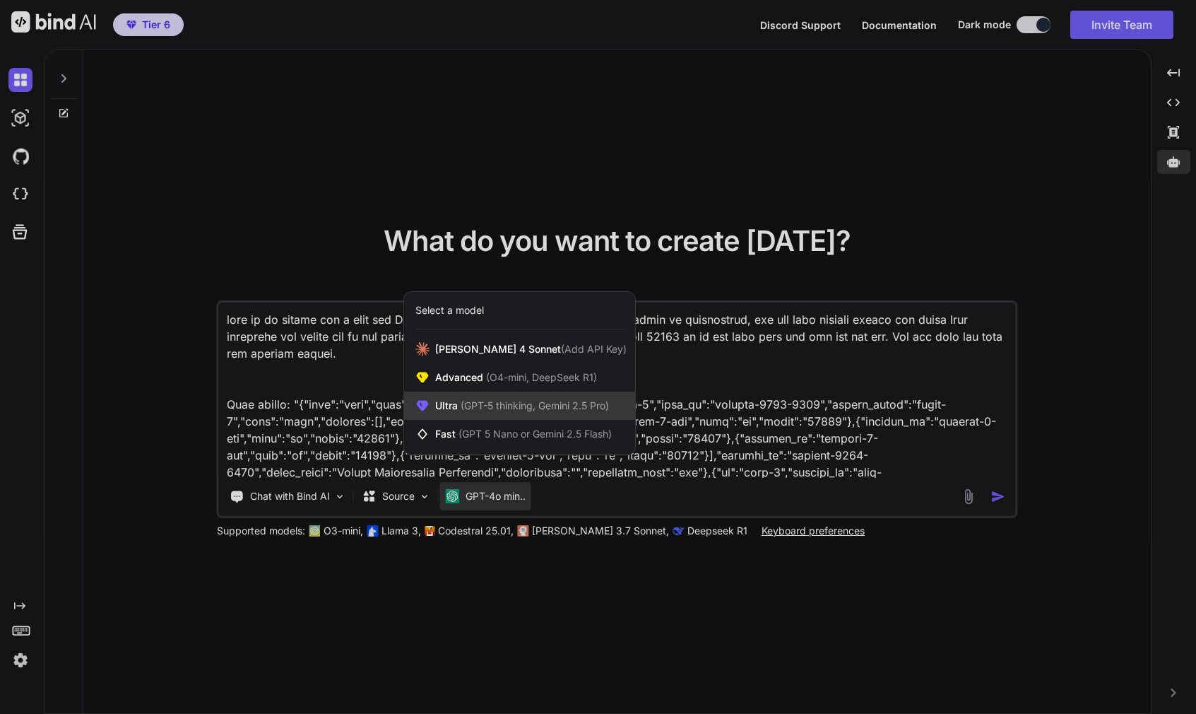
click at [473, 406] on span "(GPT-5 thinking, Gemini 2.5 Pro)" at bounding box center [533, 405] width 151 height 12
type textarea "x"
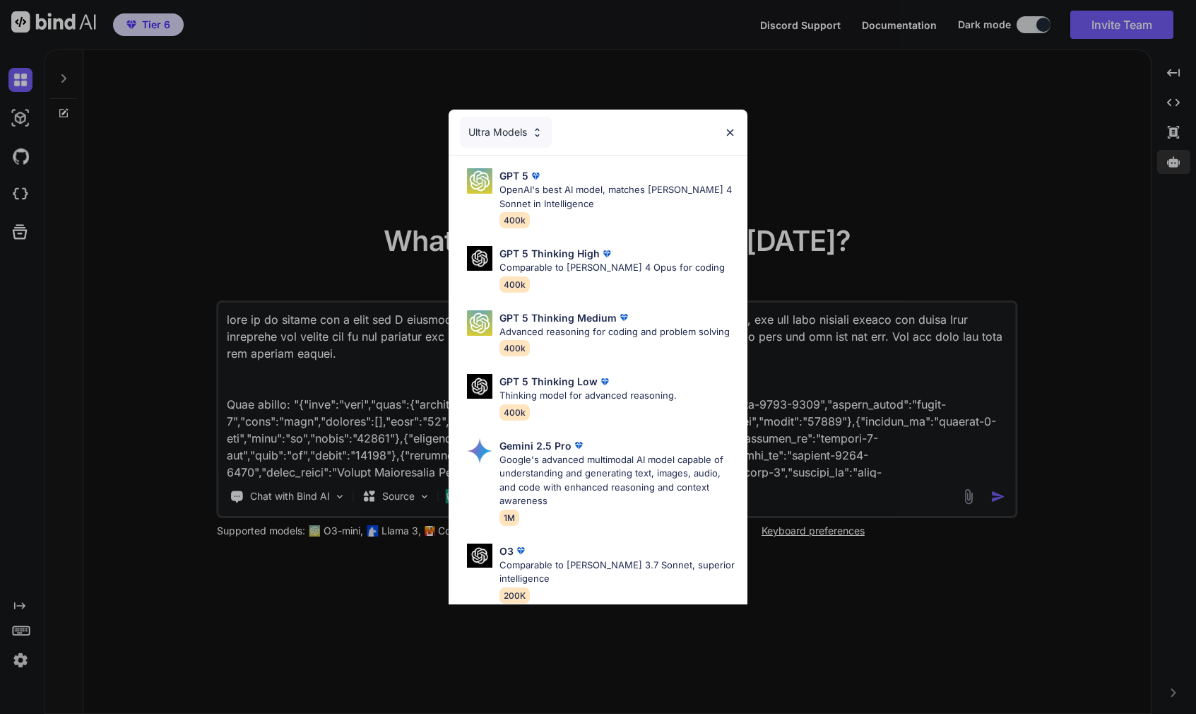
click at [170, 427] on div "Ultra Models GPT 5 OpenAI's best AI model, matches Claude 4 Sonnet in Intellige…" at bounding box center [598, 357] width 1196 height 714
